Goal: Task Accomplishment & Management: Manage account settings

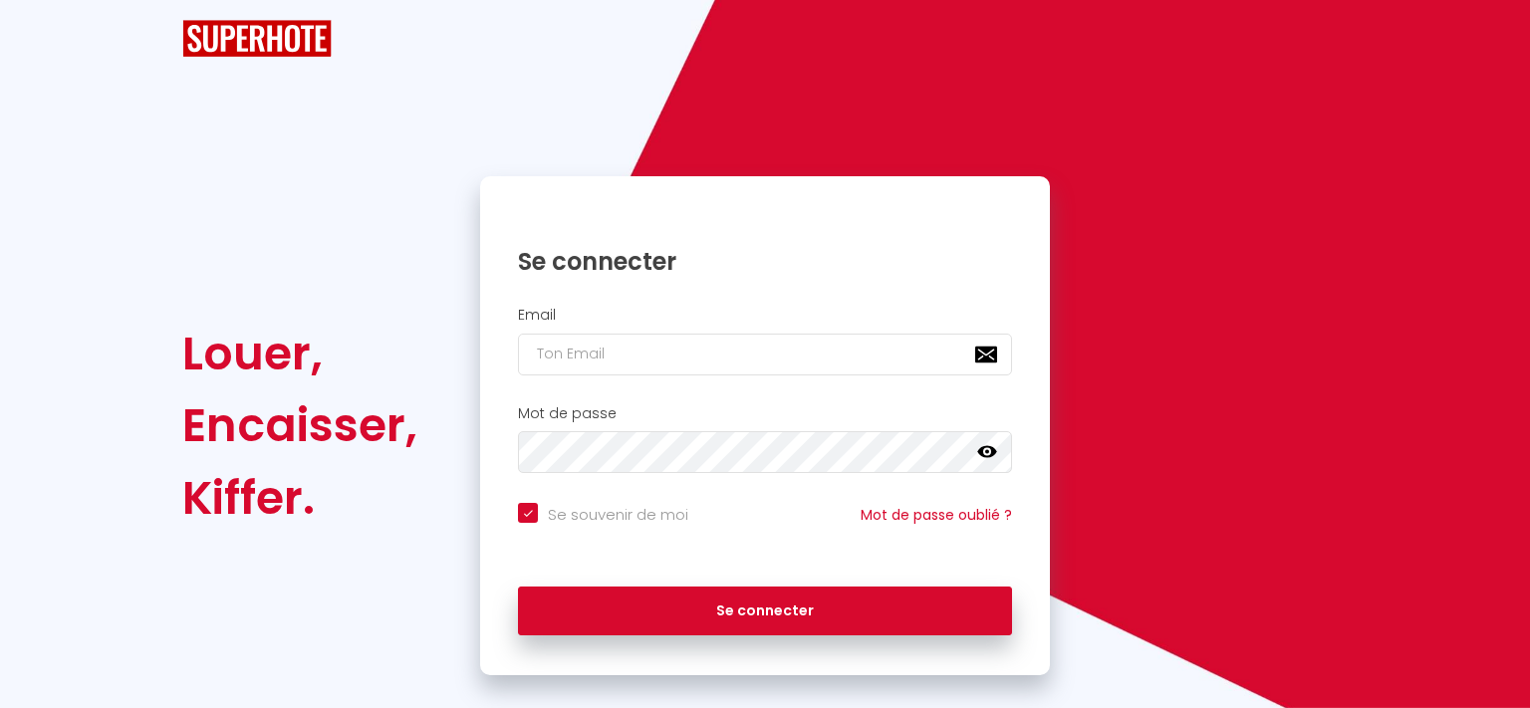
checkbox input "true"
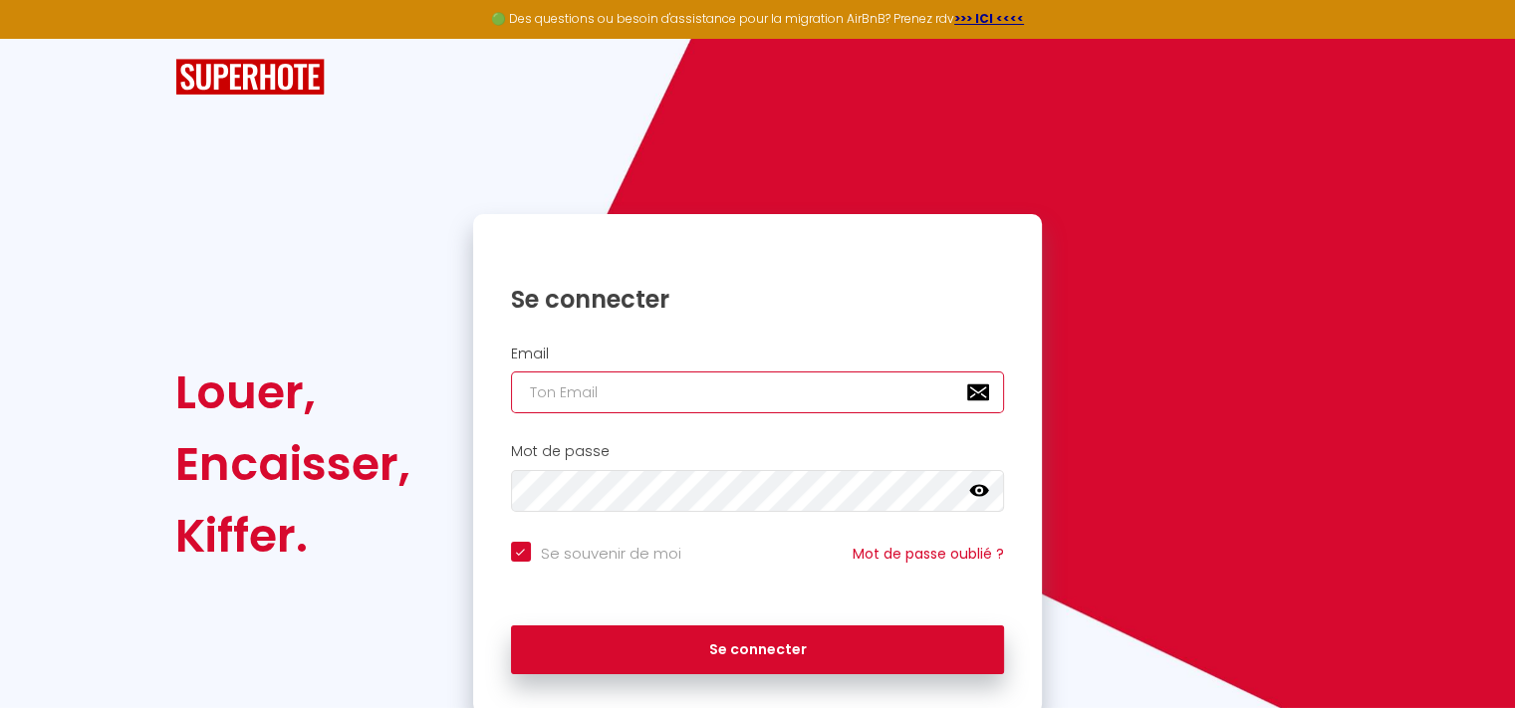
click at [602, 387] on input "email" at bounding box center [758, 393] width 494 height 42
type input "v"
checkbox input "true"
type input "ve"
checkbox input "true"
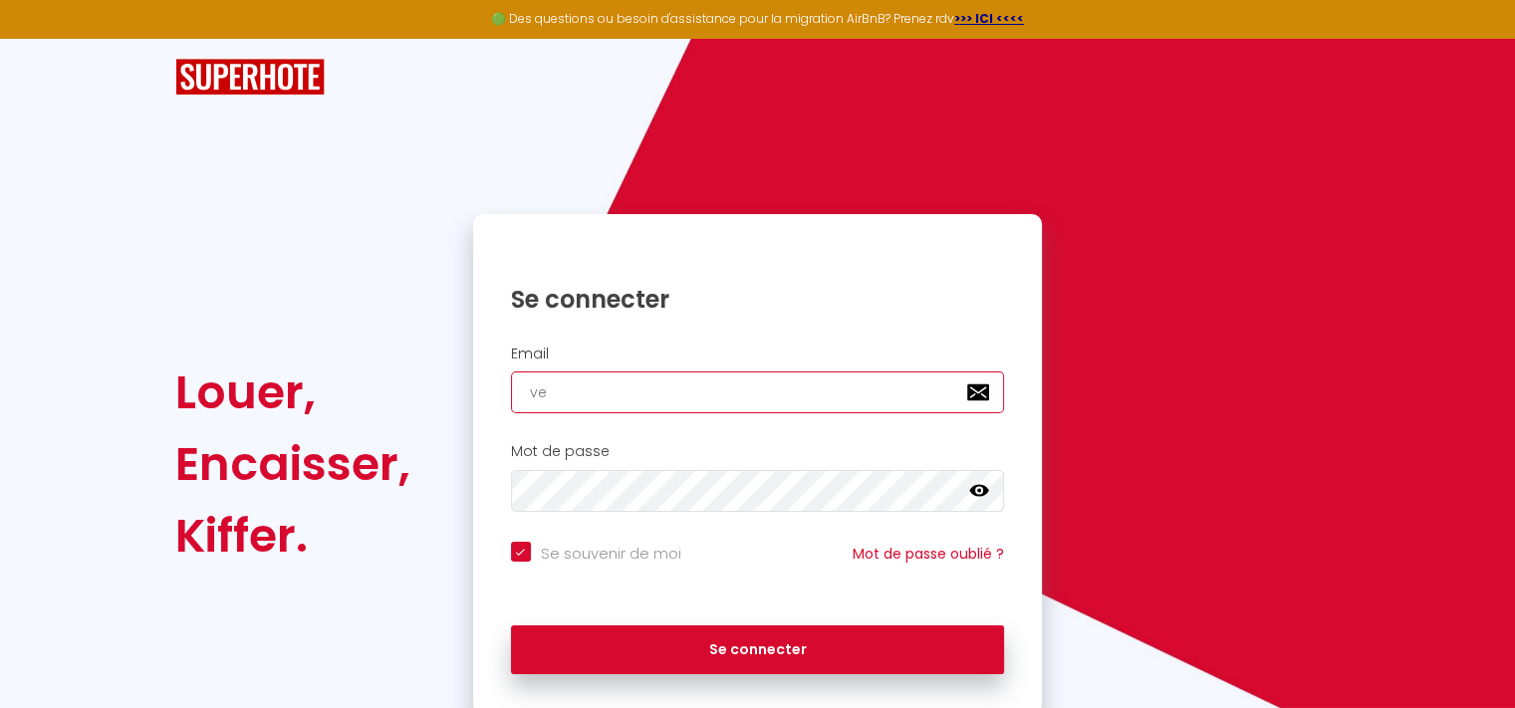
type input "ver"
checkbox input "true"
type input "[EMAIL_ADDRESS][PERSON_NAME][DOMAIN_NAME]"
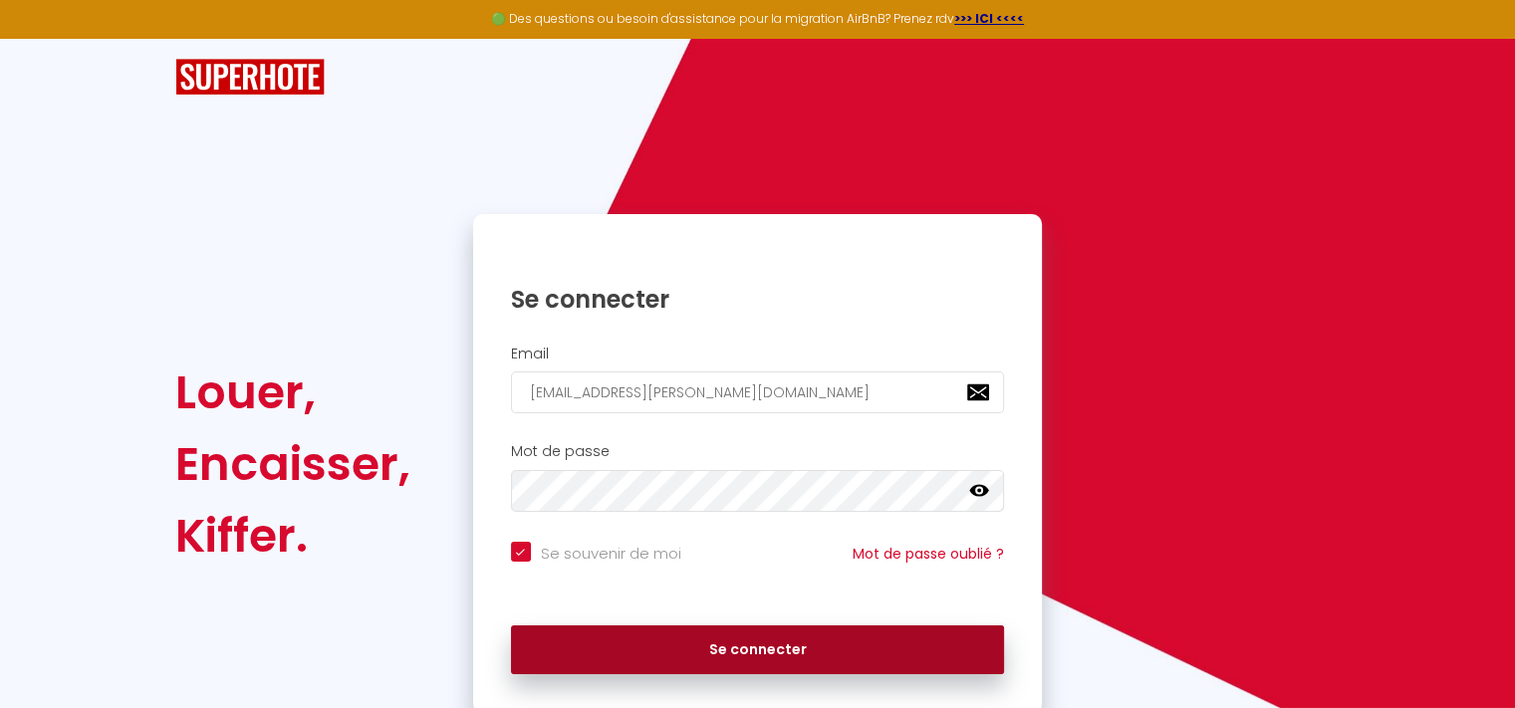
click at [665, 647] on button "Se connecter" at bounding box center [758, 651] width 494 height 50
checkbox input "true"
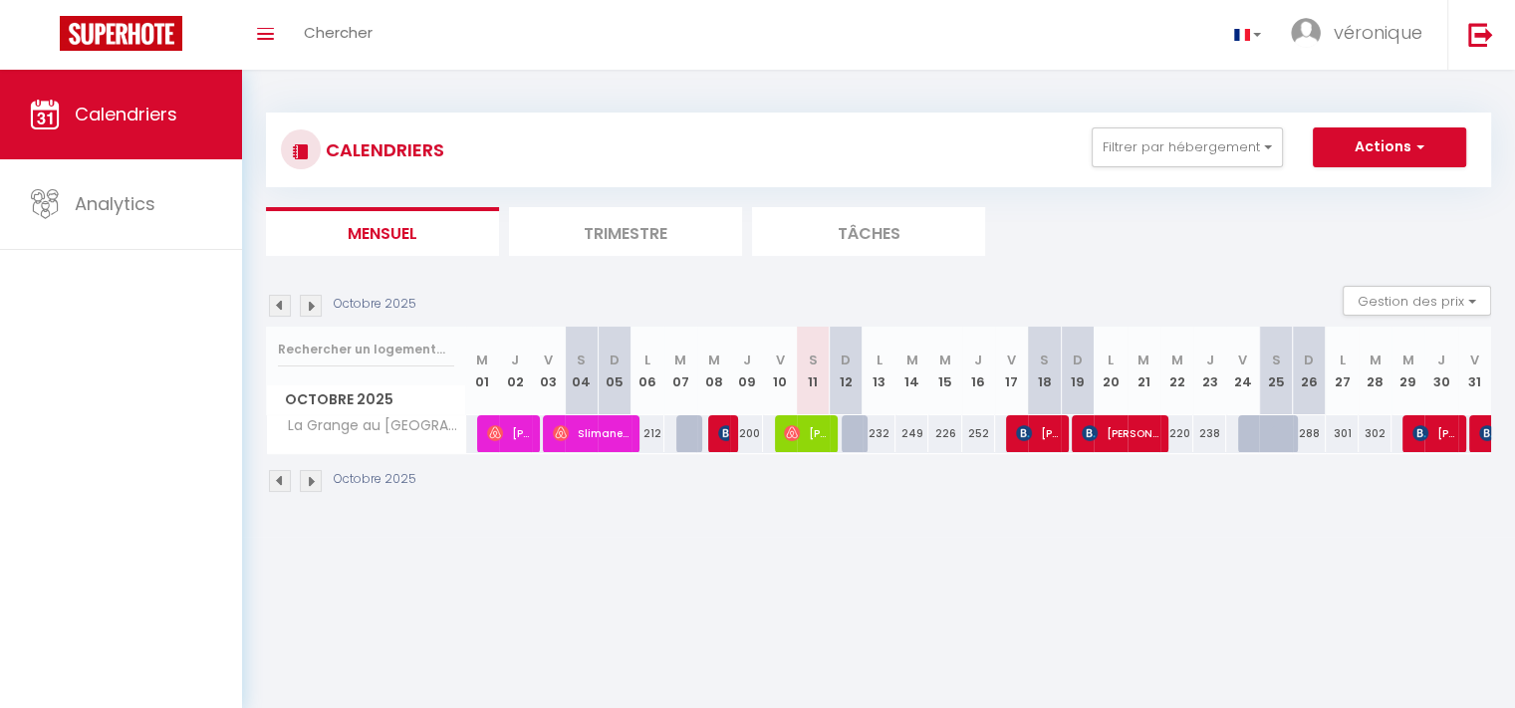
click at [312, 306] on img at bounding box center [311, 306] width 22 height 22
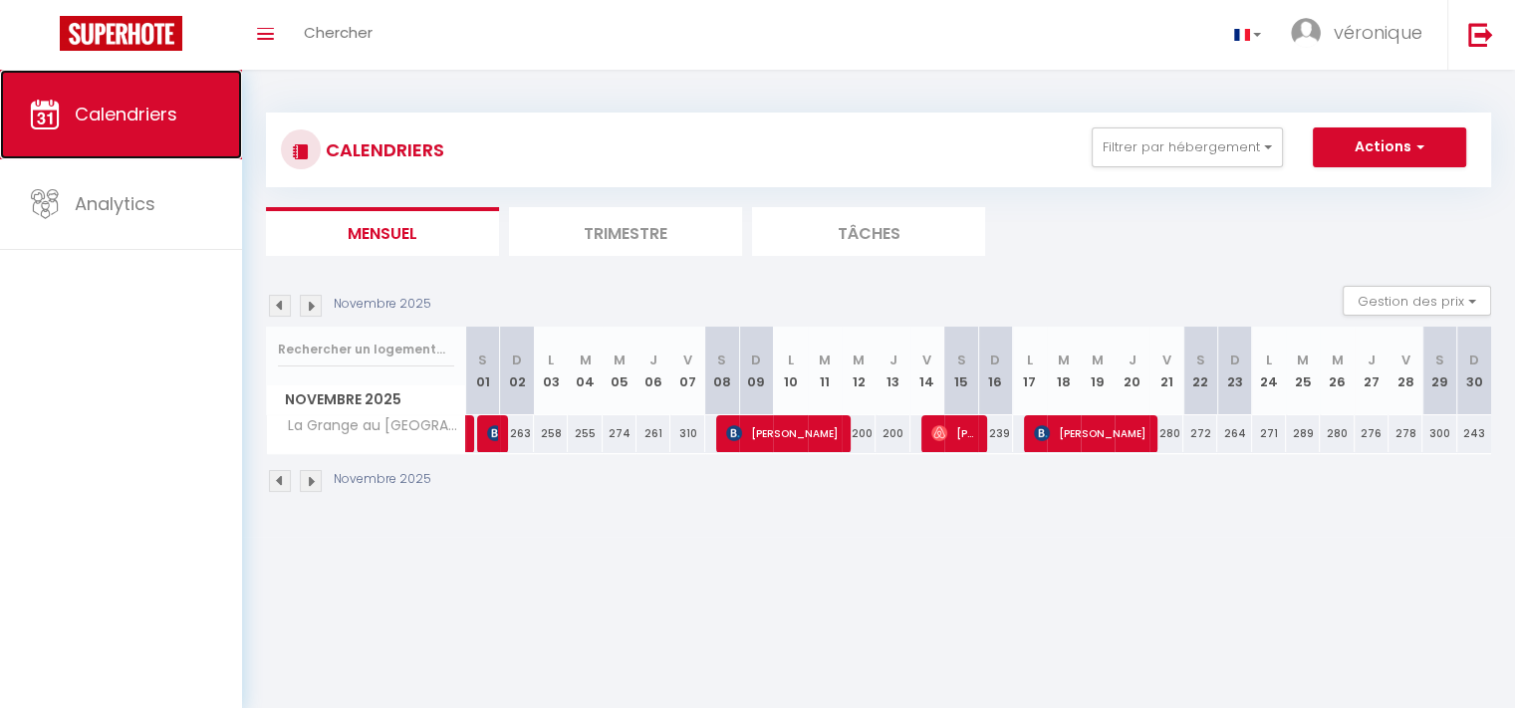
click at [114, 111] on span "Calendriers" at bounding box center [126, 114] width 103 height 25
click at [167, 115] on span "Calendriers" at bounding box center [126, 114] width 103 height 25
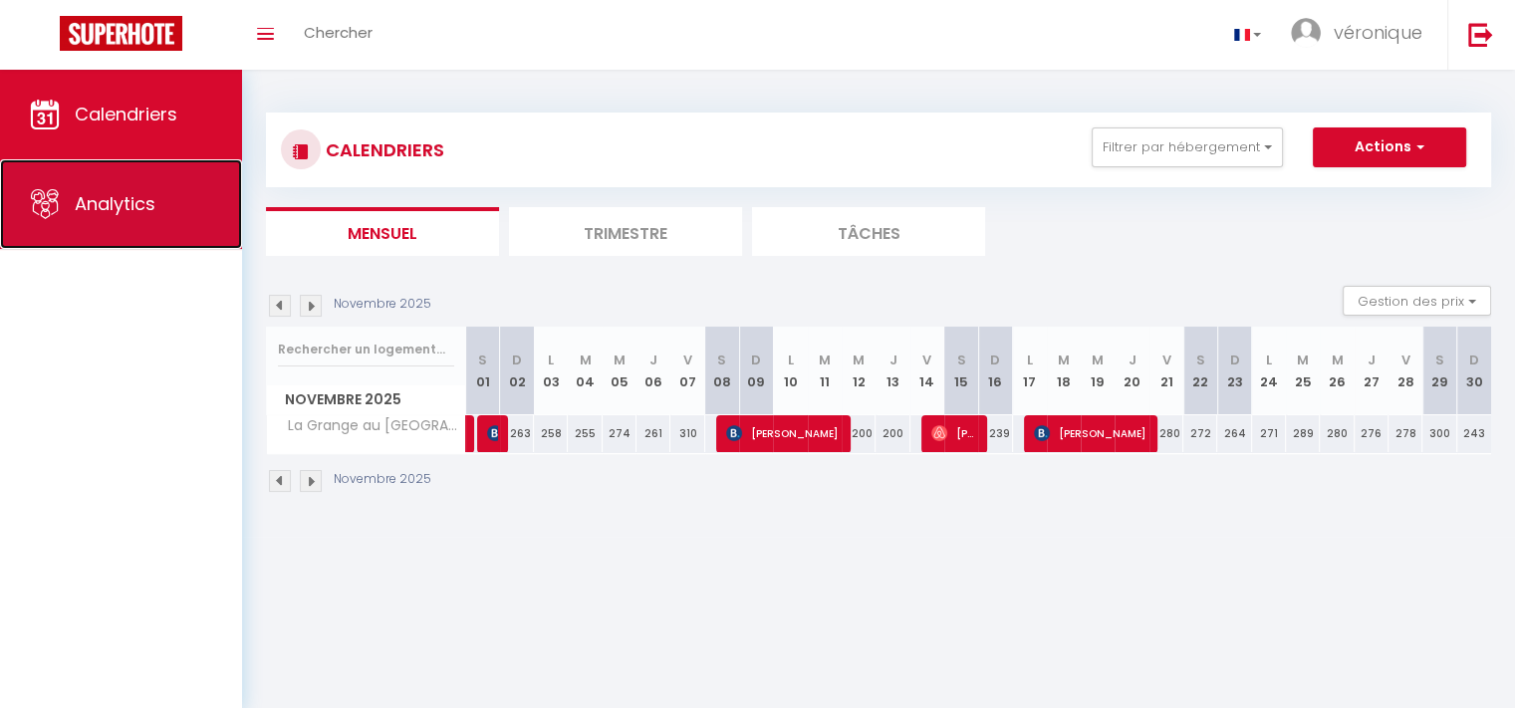
click at [130, 201] on span "Analytics" at bounding box center [115, 203] width 81 height 25
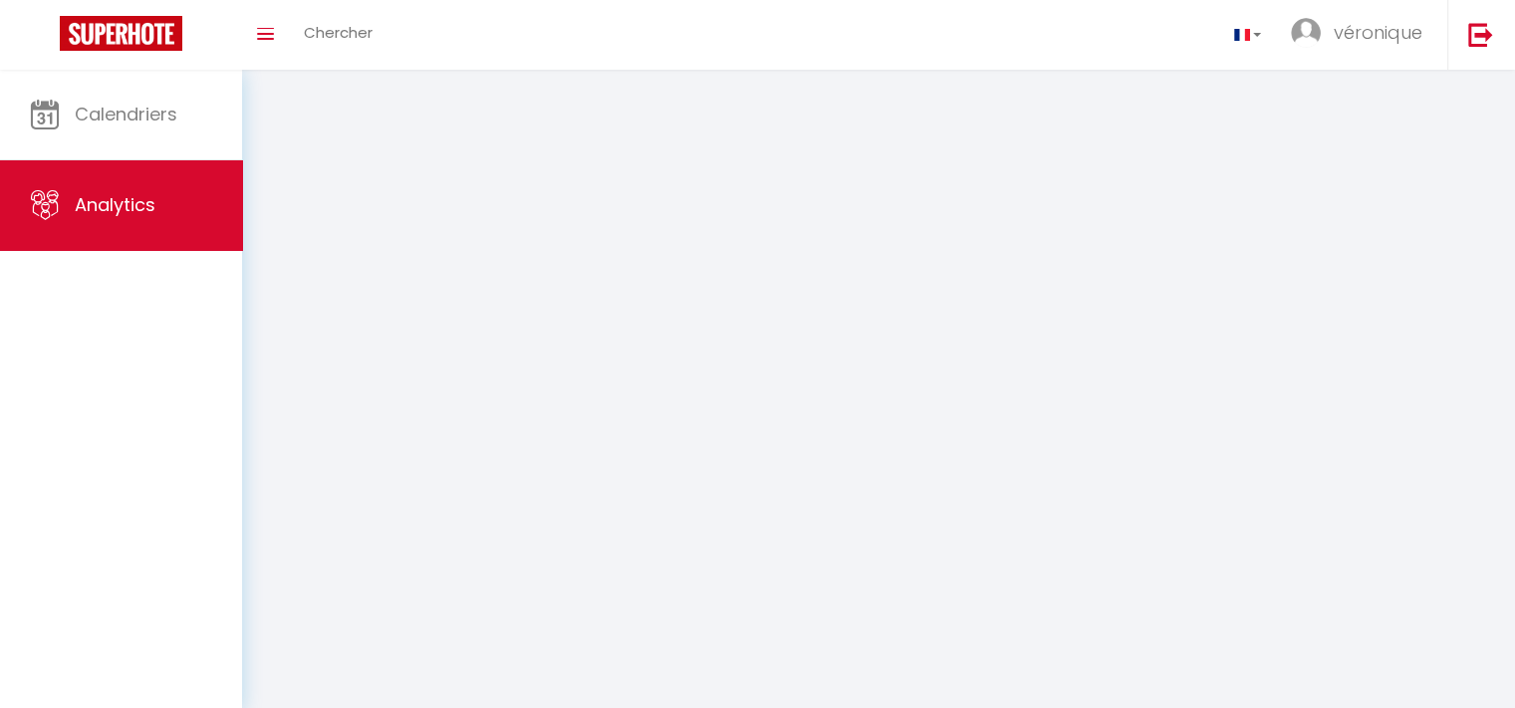
select select "2025"
select select "10"
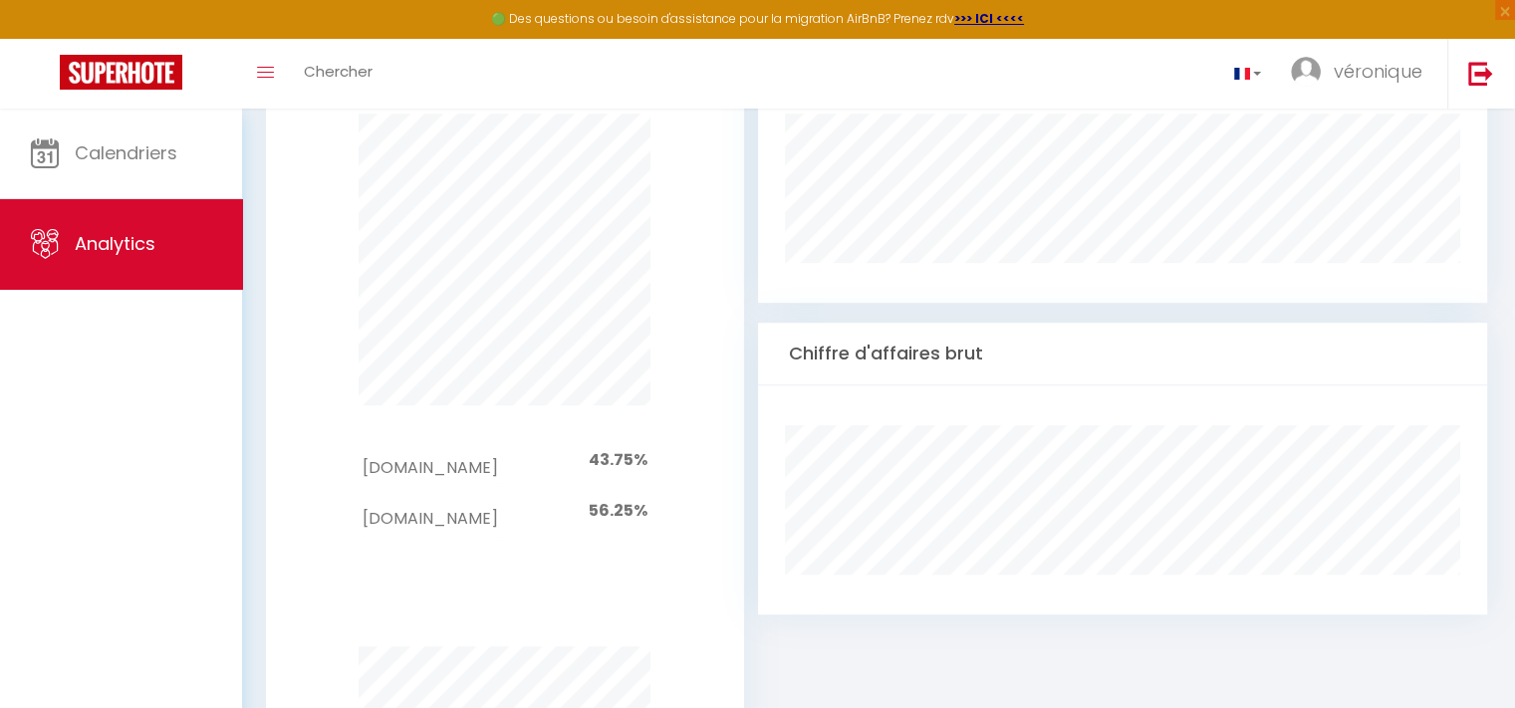
scroll to position [1096, 0]
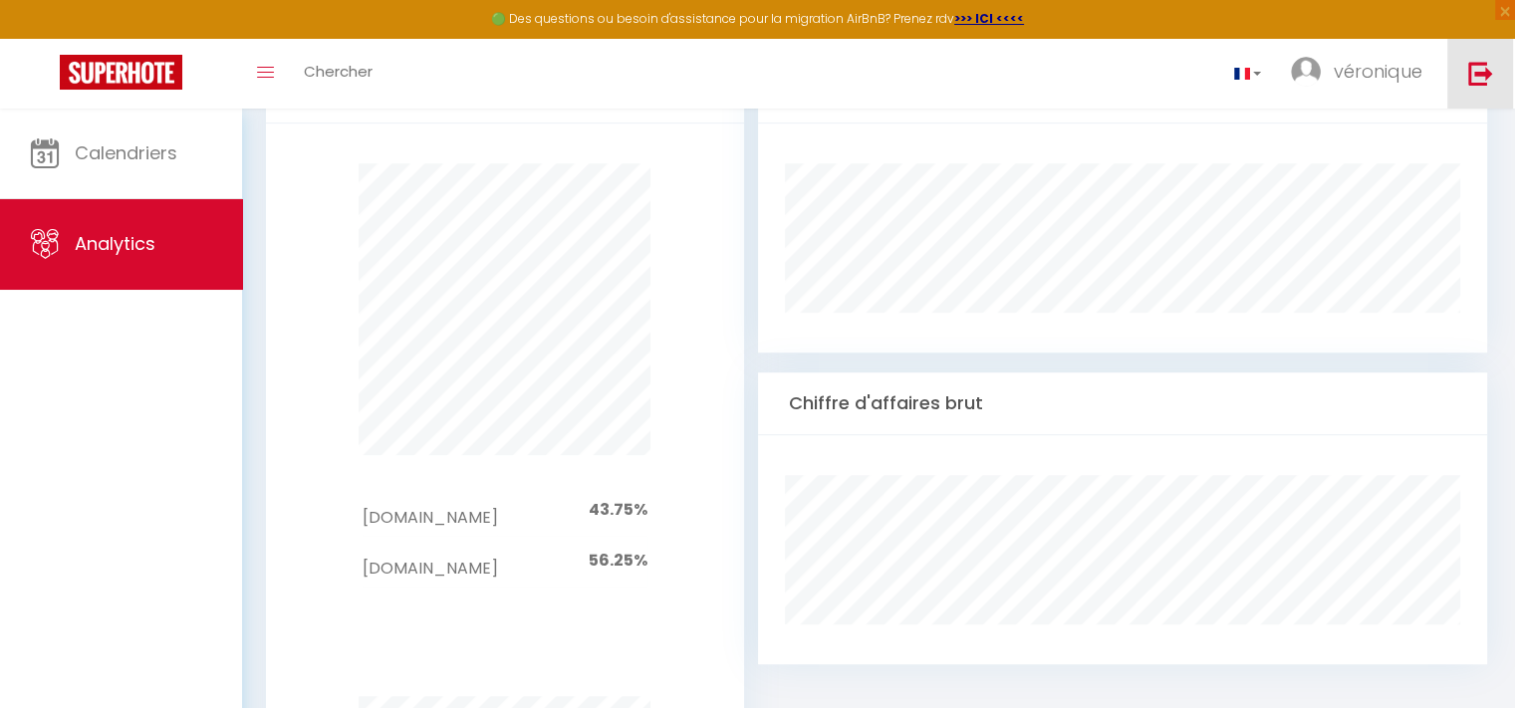
click at [1481, 75] on img at bounding box center [1480, 73] width 25 height 25
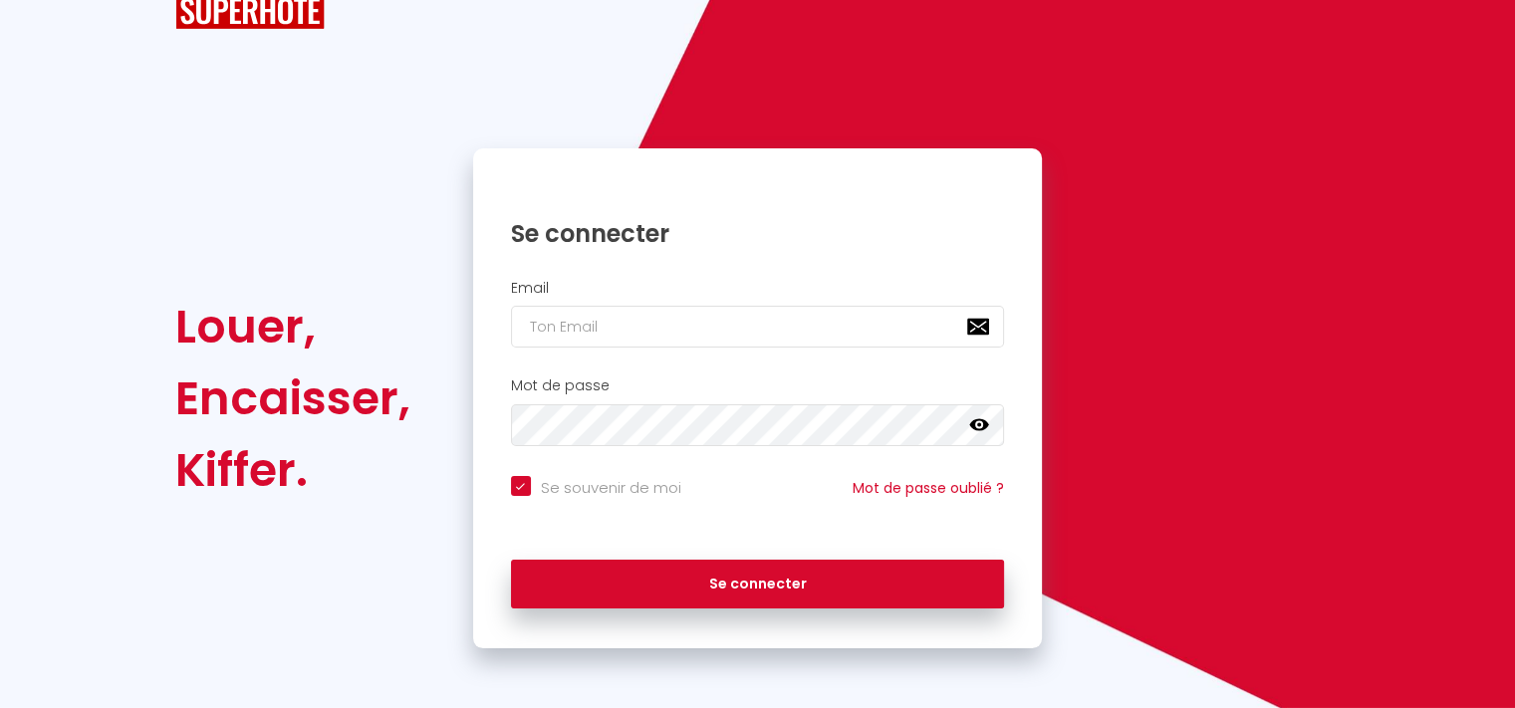
scroll to position [64, 0]
